Goal: Task Accomplishment & Management: Use online tool/utility

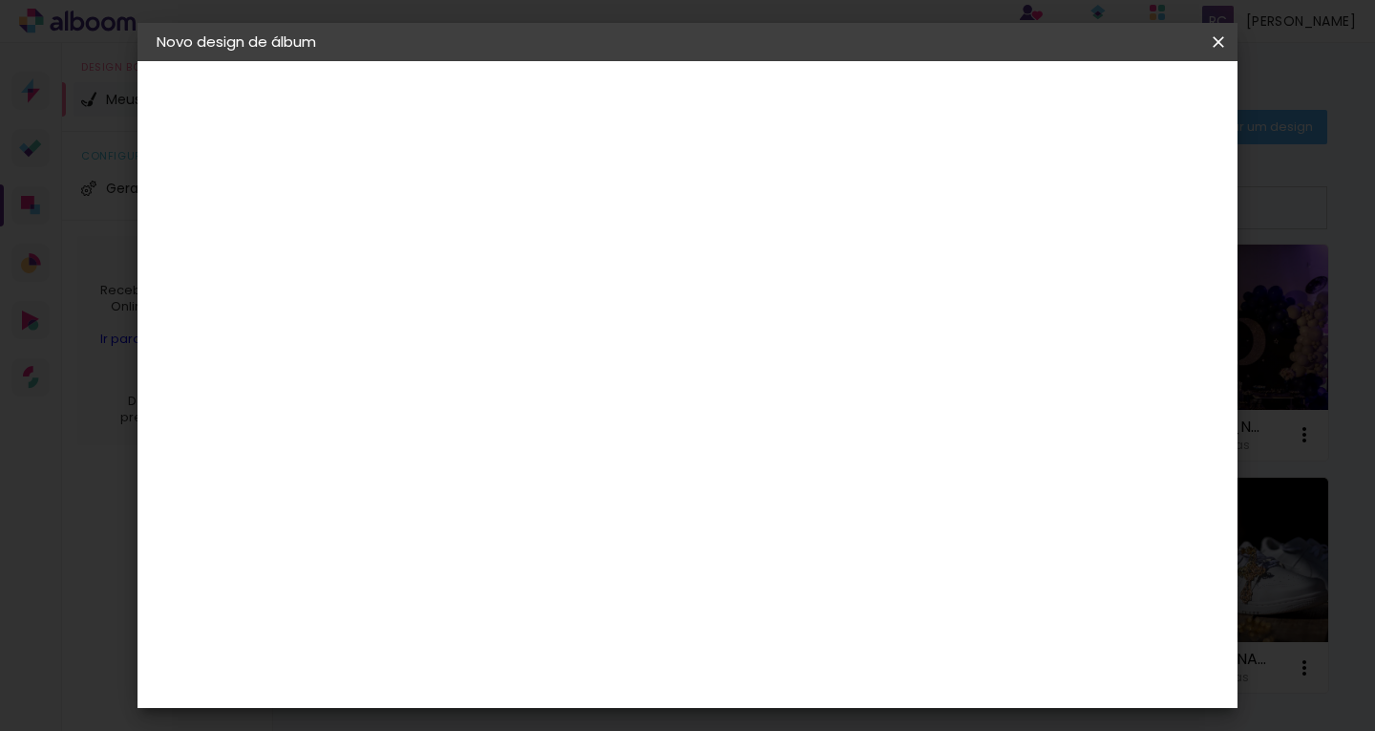
click at [469, 268] on input at bounding box center [469, 257] width 0 height 30
type input "[PERSON_NAME]"
type paper-input "[PERSON_NAME]"
click at [0, 0] on slot "Avançar" at bounding box center [0, 0] width 0 height 0
click at [614, 371] on input at bounding box center [517, 364] width 193 height 24
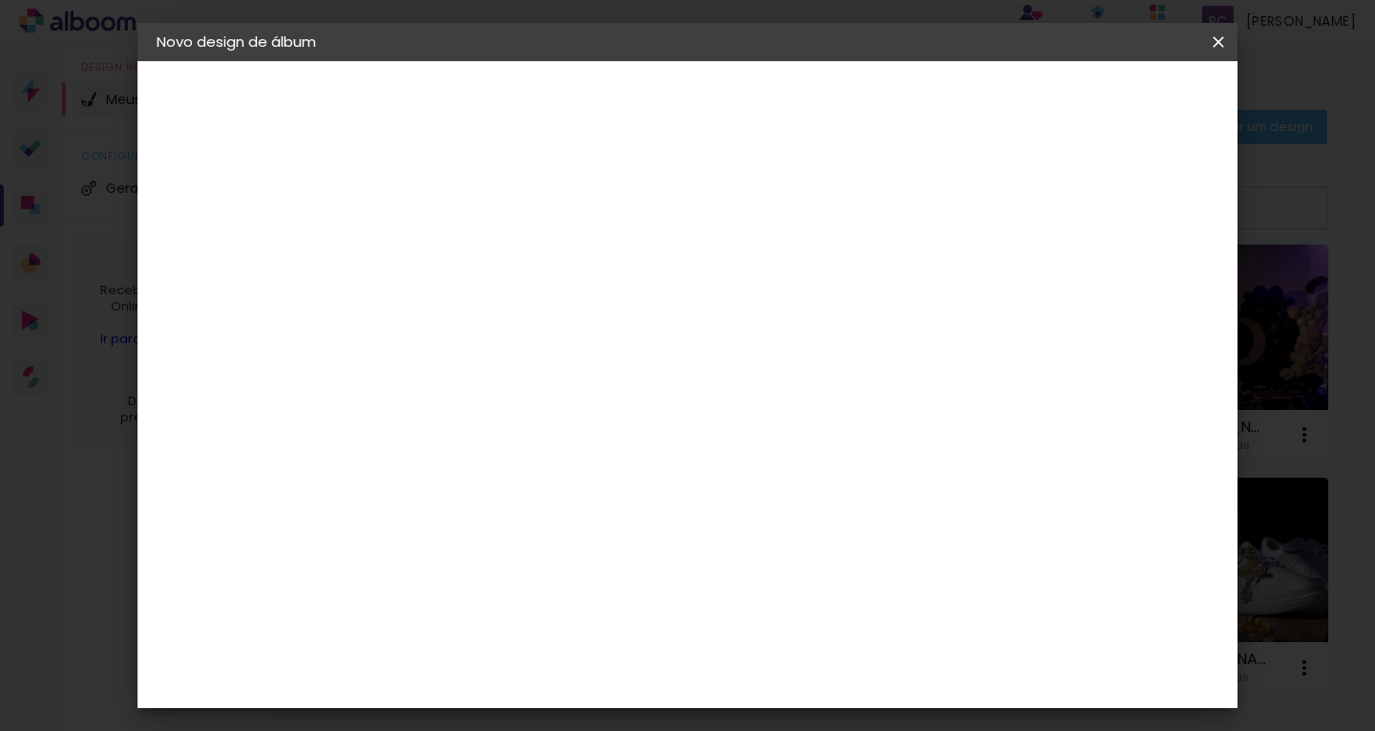
type input "INTER"
type paper-input "INTER"
click at [498, 434] on div "Inter Color" at bounding box center [477, 435] width 41 height 31
click at [0, 0] on slot "Avançar" at bounding box center [0, 0] width 0 height 0
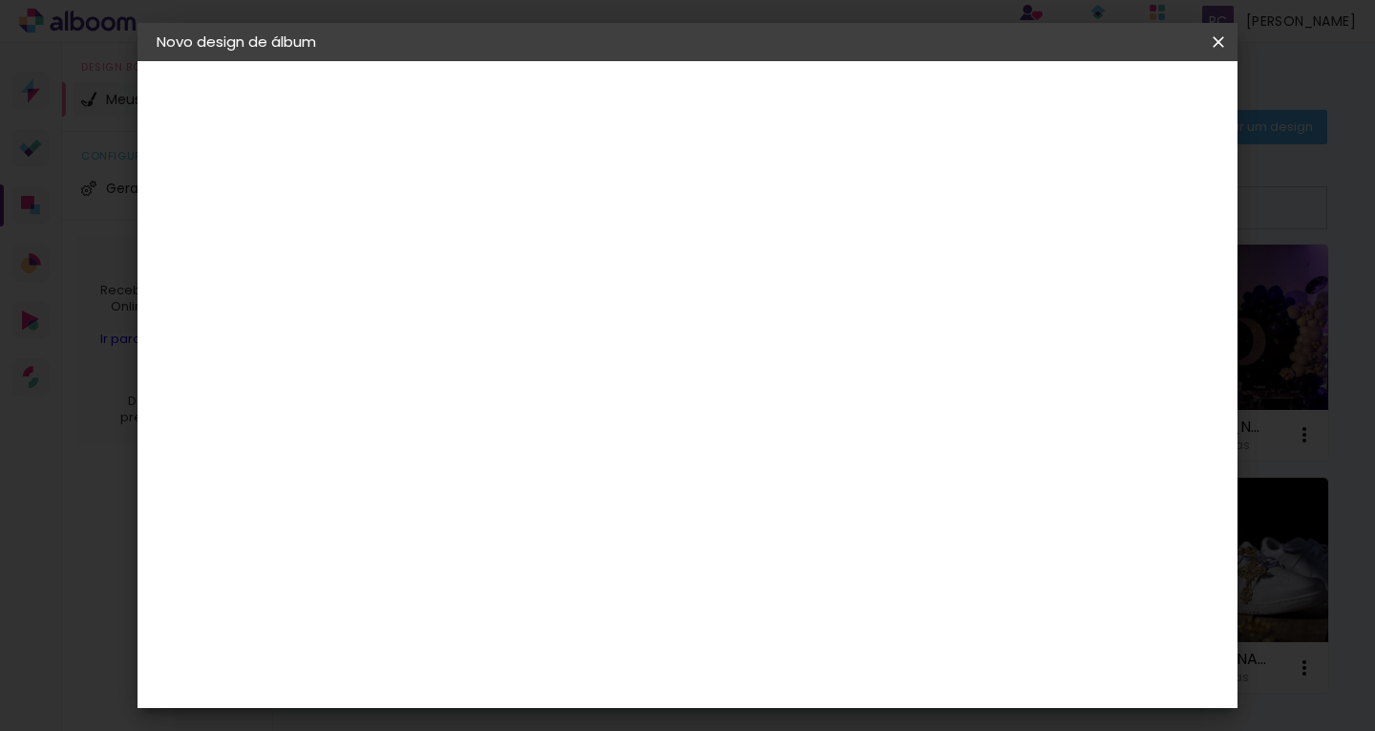
click at [669, 575] on span "20 × 25 cm" at bounding box center [633, 594] width 71 height 39
click at [780, 111] on paper-button "Avançar" at bounding box center [734, 101] width 94 height 32
click at [949, 105] on span "Iniciar design" at bounding box center [906, 101] width 87 height 13
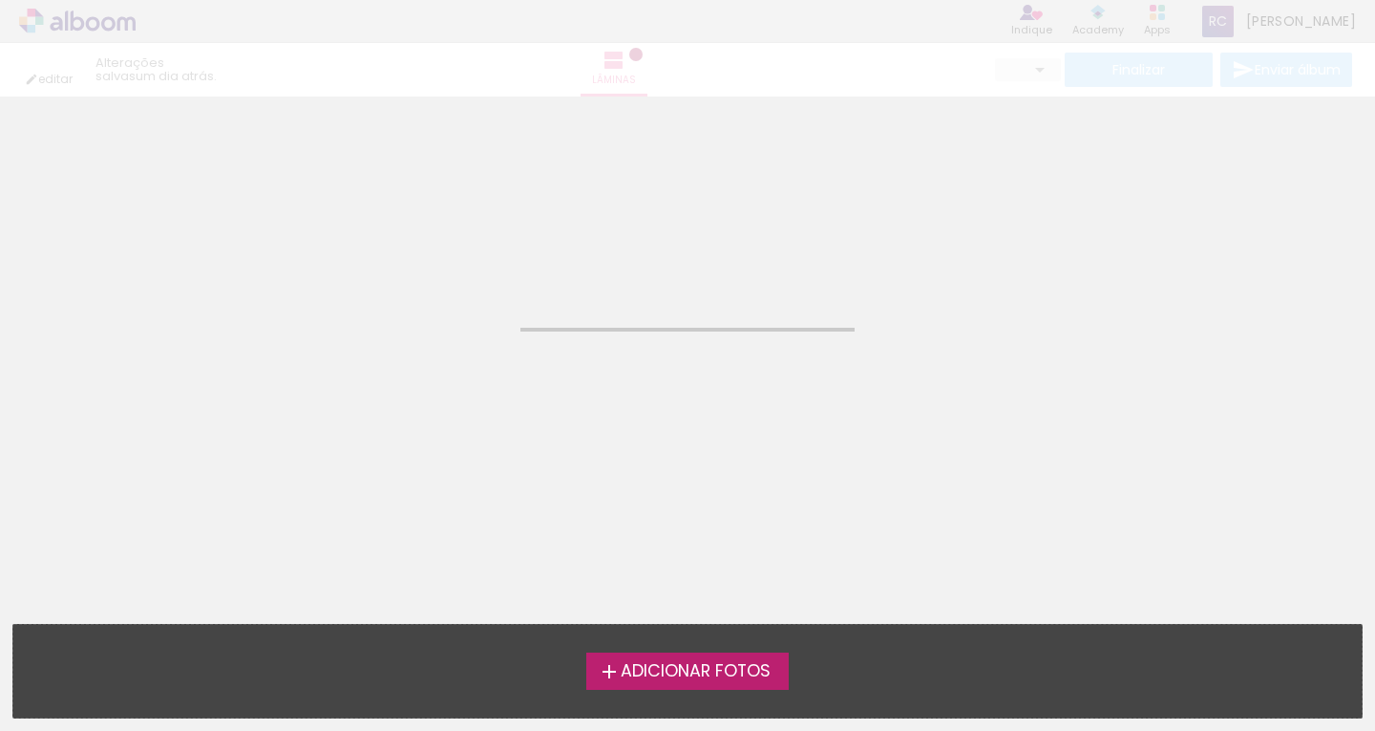
click at [688, 664] on span "Adicionar Fotos" at bounding box center [696, 671] width 150 height 17
click at [0, 0] on input "file" at bounding box center [0, 0] width 0 height 0
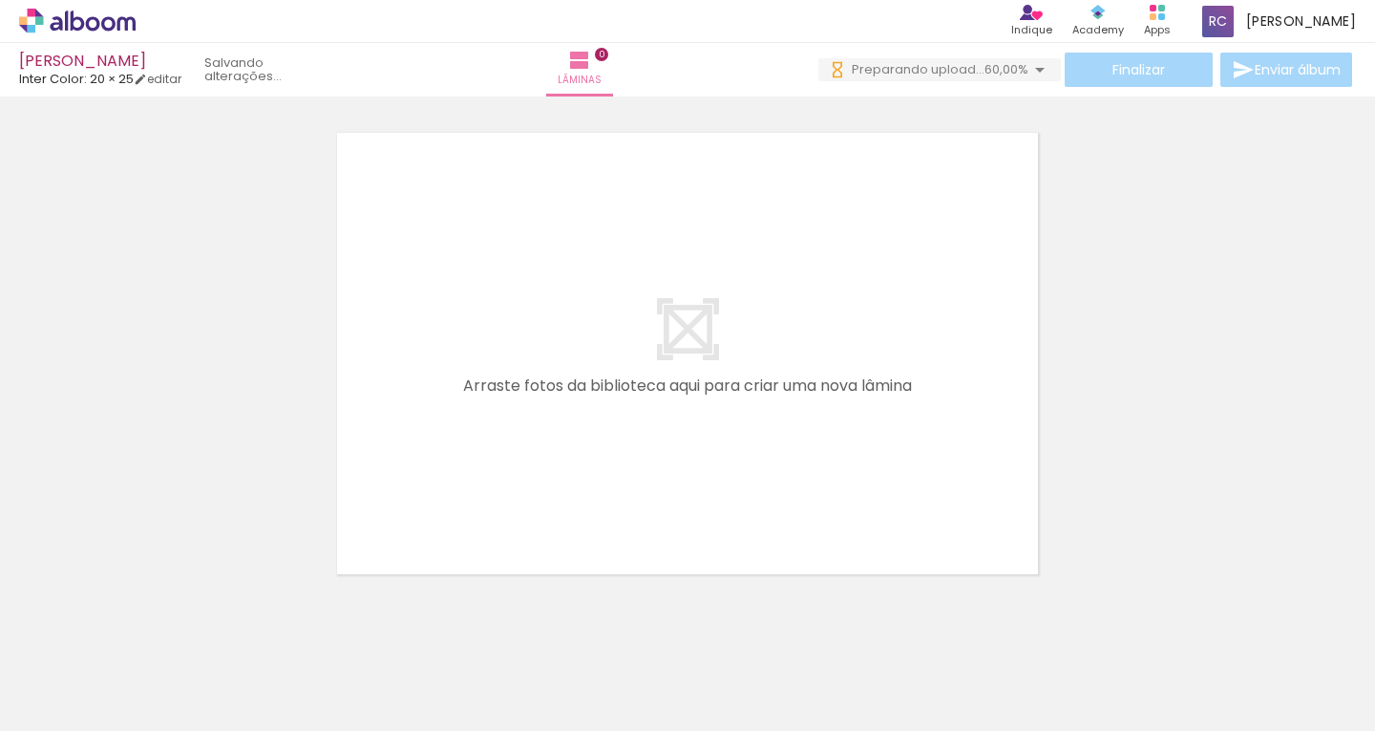
scroll to position [0, 4931]
click at [157, 671] on iron-horizontal-list at bounding box center [137, 670] width 38 height 119
click at [157, 653] on iron-horizontal-list at bounding box center [137, 670] width 38 height 119
drag, startPoint x: 975, startPoint y: 715, endPoint x: 1024, endPoint y: 718, distance: 48.8
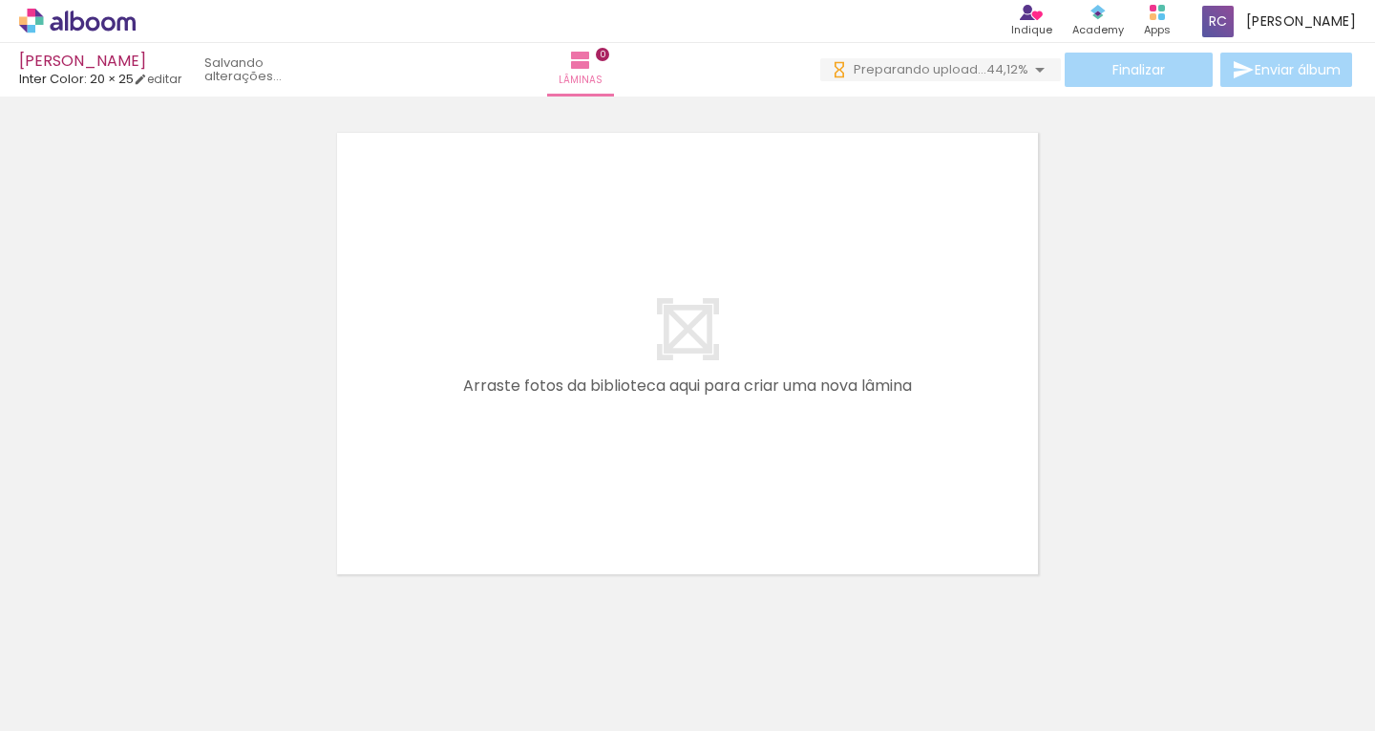
click at [157, 718] on iron-horizontal-list at bounding box center [137, 670] width 38 height 119
click at [1033, 71] on iron-icon at bounding box center [1040, 69] width 23 height 23
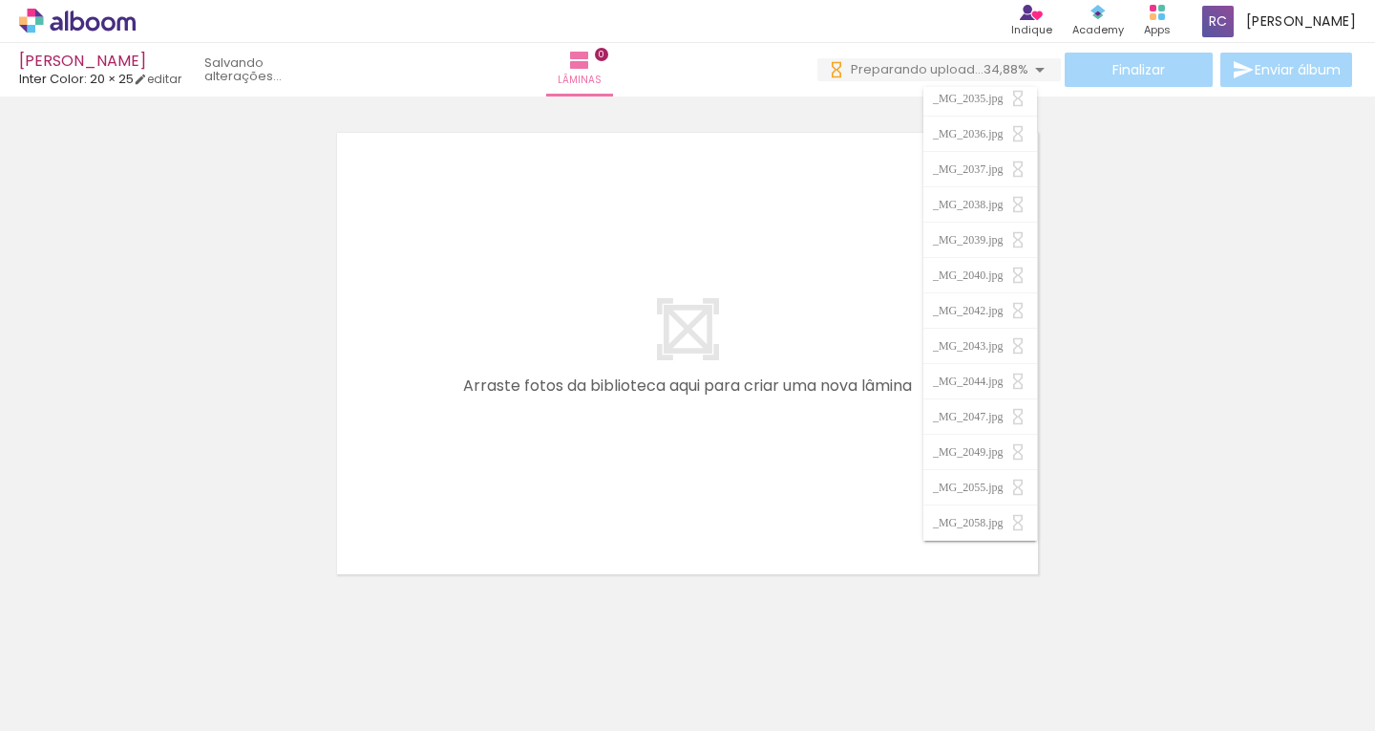
scroll to position [0, 0]
click at [1116, 201] on div at bounding box center [687, 328] width 1375 height 501
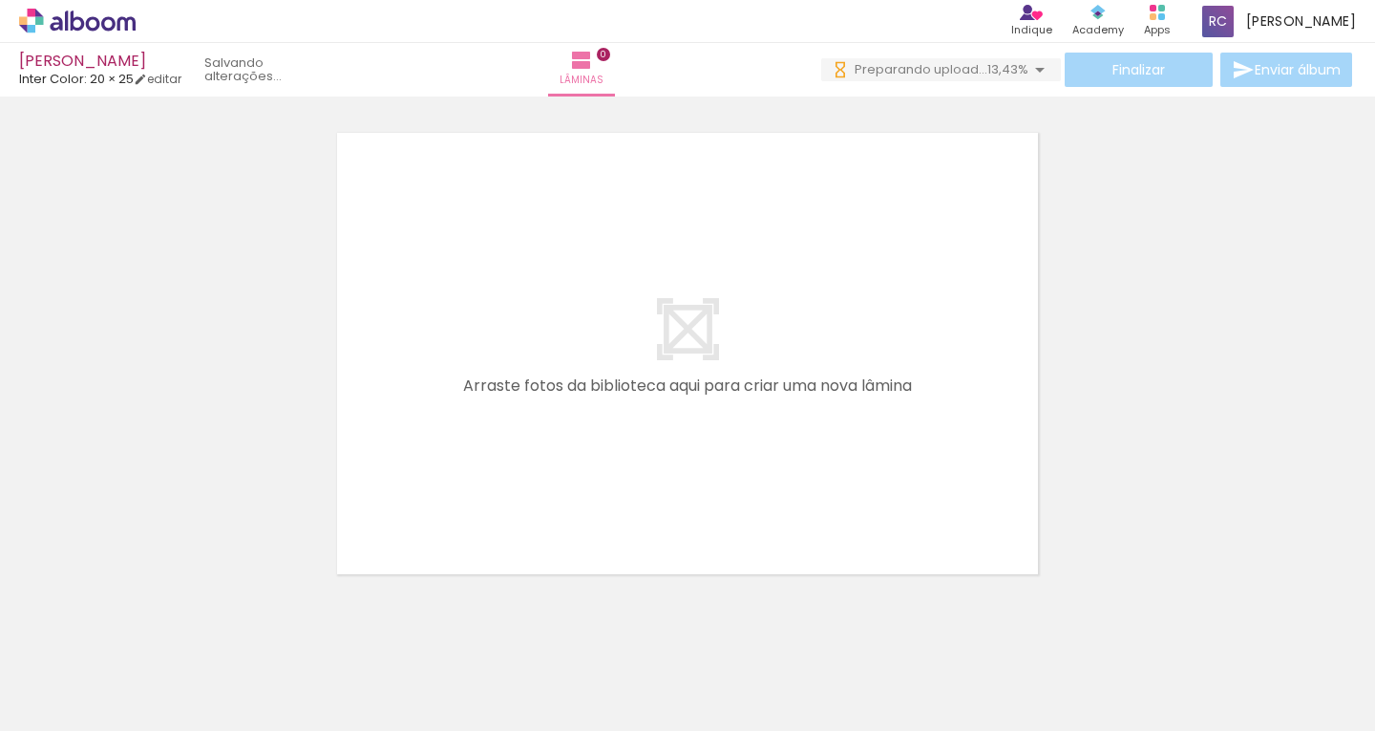
scroll to position [0, 14273]
